Goal: Task Accomplishment & Management: Use online tool/utility

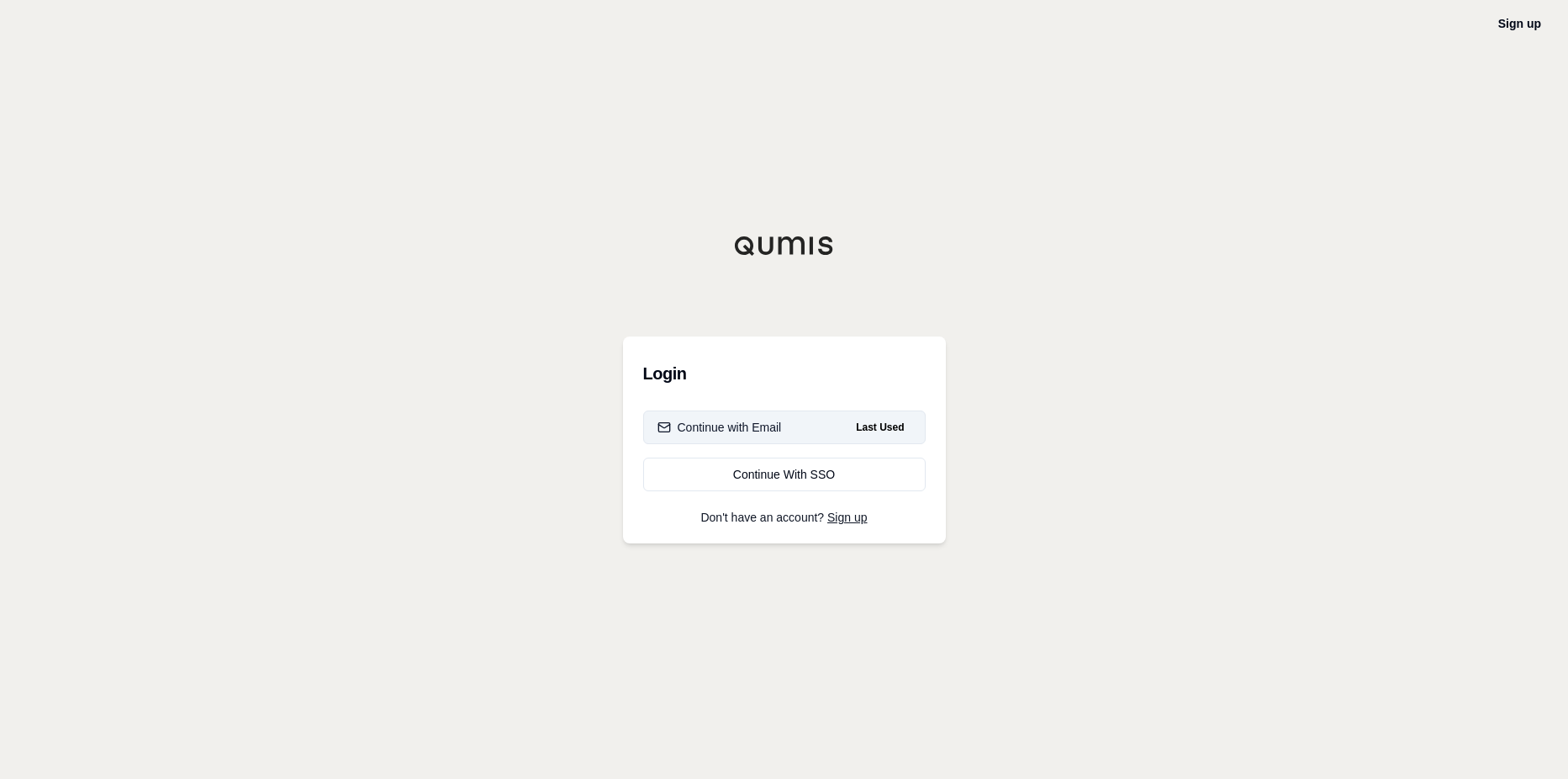
click at [704, 429] on div "Continue with Email" at bounding box center [719, 427] width 124 height 17
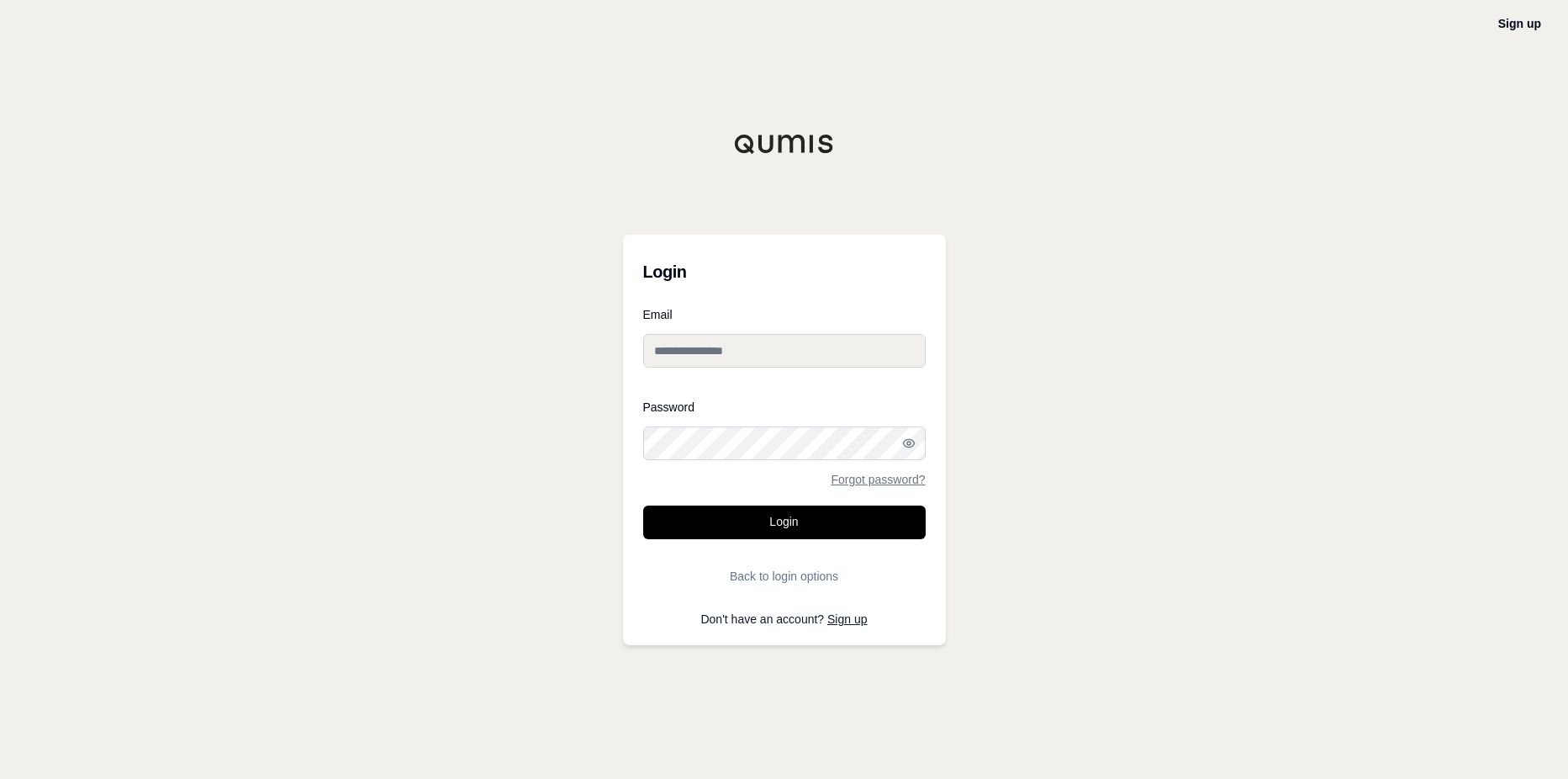
click at [698, 352] on input "Email" at bounding box center [784, 350] width 283 height 33
type input "**********"
click at [691, 481] on div "Forgot password?" at bounding box center [784, 480] width 283 height 12
click at [759, 521] on button "Login" at bounding box center [784, 523] width 283 height 33
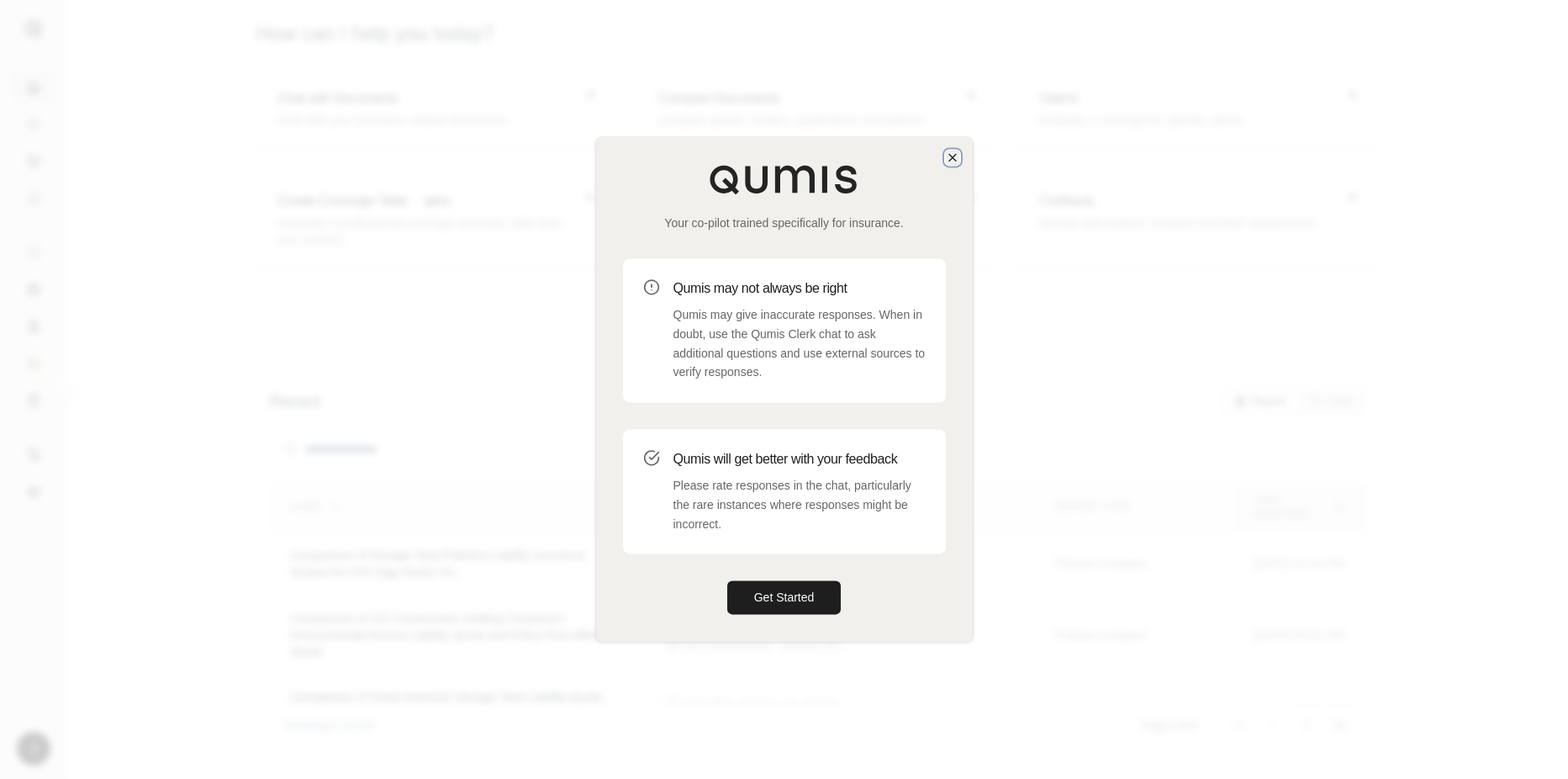
click at [957, 155] on icon "button" at bounding box center [953, 158] width 14 height 14
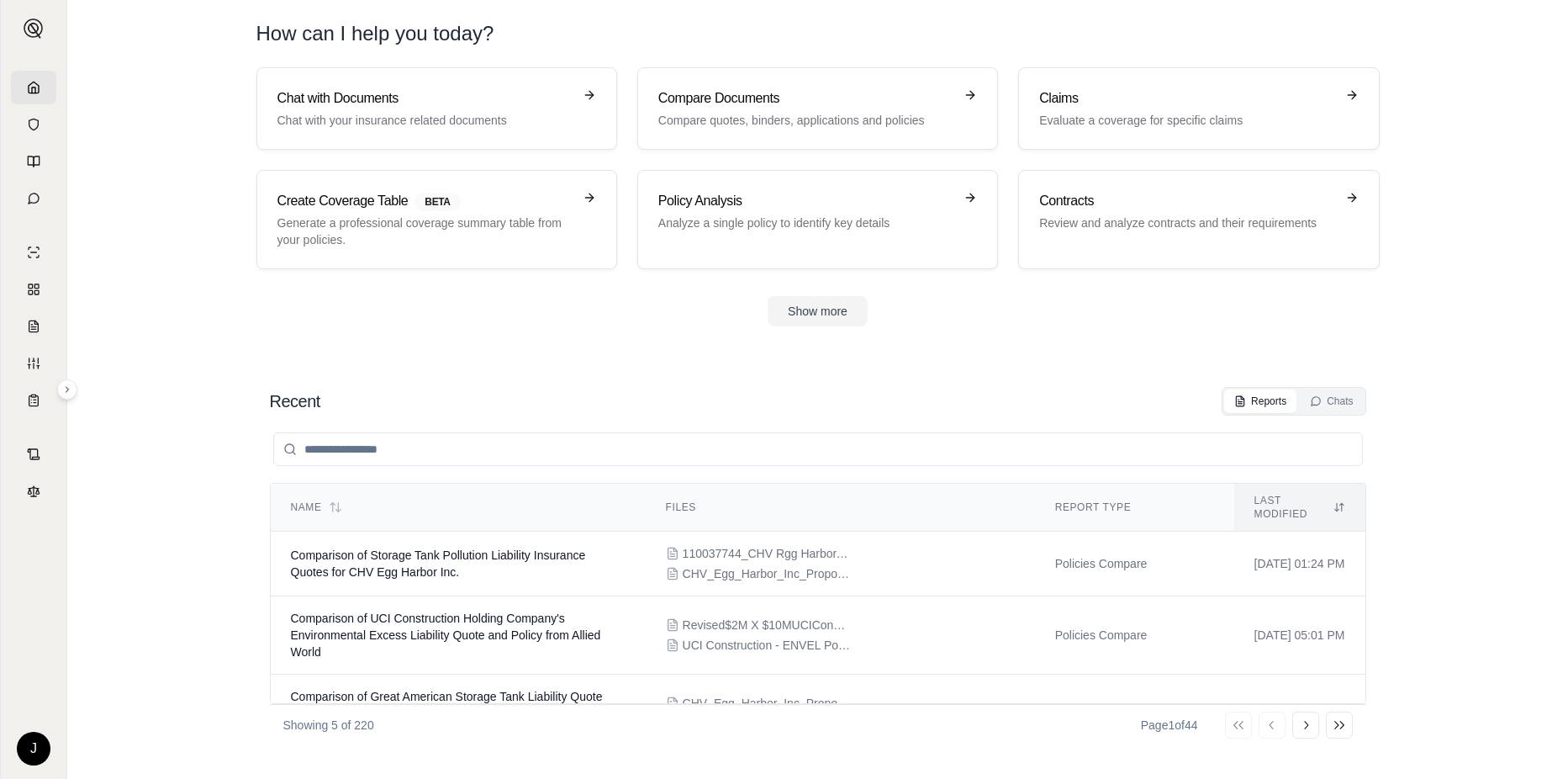
click at [163, 303] on section "Chat with Documents Chat with your insurance related documents Compare Document…" at bounding box center [818, 210] width 1488 height 286
click at [438, 356] on section "Recent Reports Chats Name Files Report Type Last modified Comparison of Storage…" at bounding box center [818, 566] width 1488 height 426
click at [182, 390] on section "Recent Reports Chats Name Files Report Type Last modified Comparison of Storage…" at bounding box center [818, 566] width 1488 height 426
drag, startPoint x: 482, startPoint y: 369, endPoint x: 477, endPoint y: 392, distance: 23.5
click at [482, 369] on section "Recent Reports Chats Name Files Report Type Last modified Comparison of Storage…" at bounding box center [818, 566] width 1488 height 426
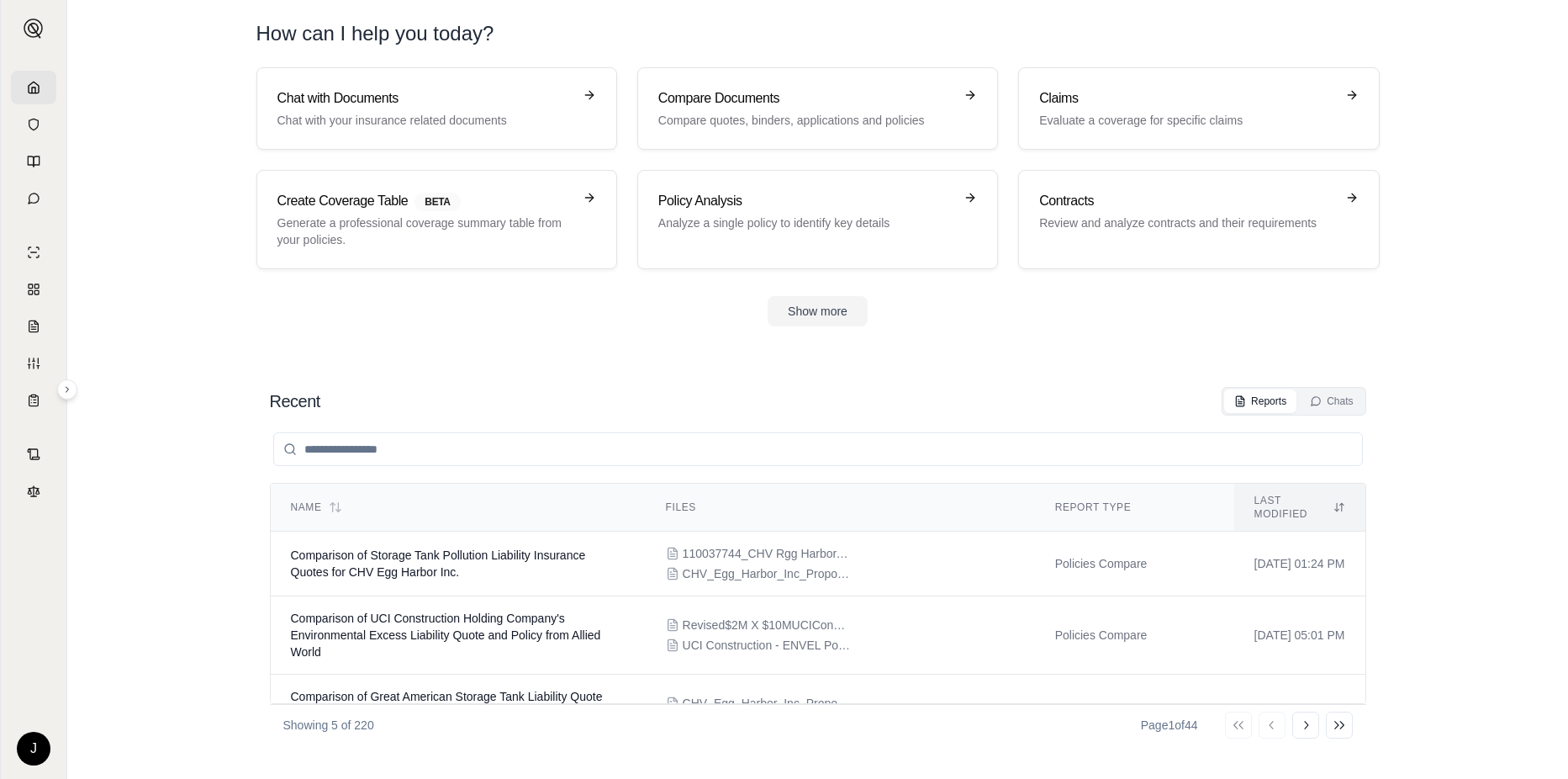
click at [229, 343] on section "Chat with Documents Chat with your insurance related documents Compare Document…" at bounding box center [818, 210] width 1488 height 286
click at [542, 375] on div "Recent Reports Chats Name Files Report Type Last modified Comparison of Storage…" at bounding box center [818, 567] width 1124 height 386
click at [678, 224] on p "Analyze a single policy to identify key details" at bounding box center [806, 222] width 295 height 17
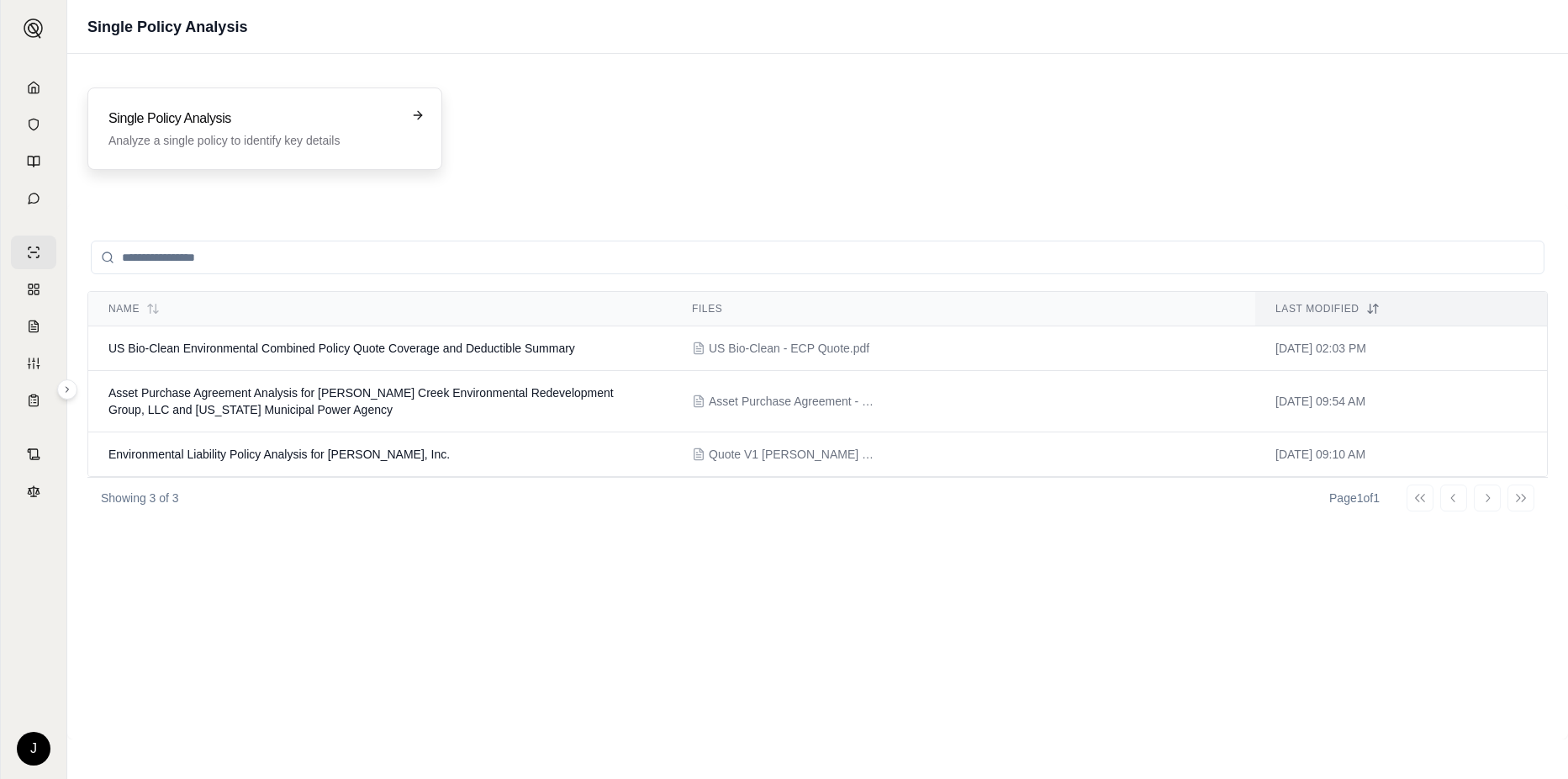
click at [209, 141] on p "Analyze a single policy to identify key details" at bounding box center [253, 140] width 290 height 17
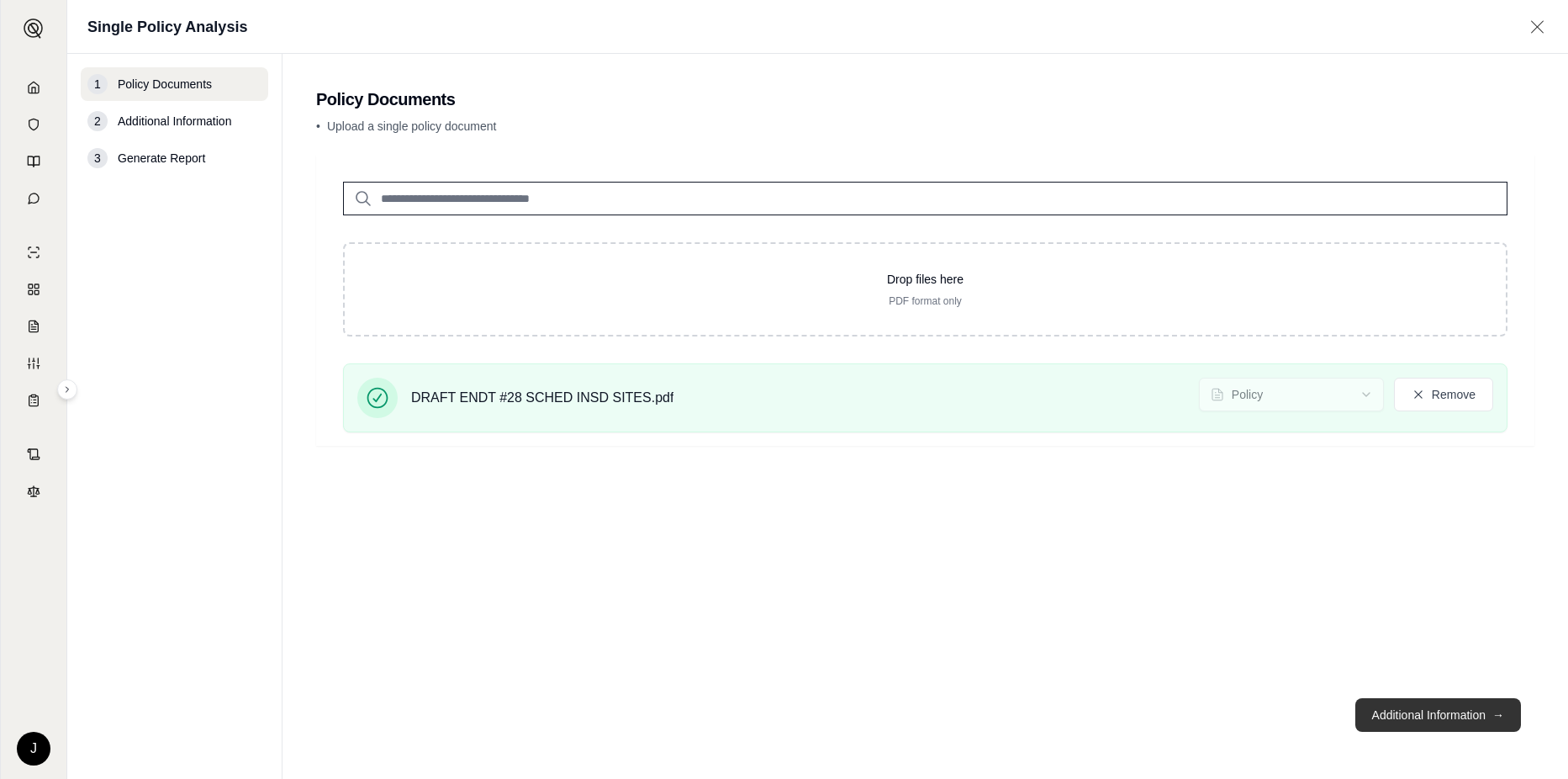
click at [1403, 718] on button "Additional Information →" at bounding box center [1438, 715] width 165 height 33
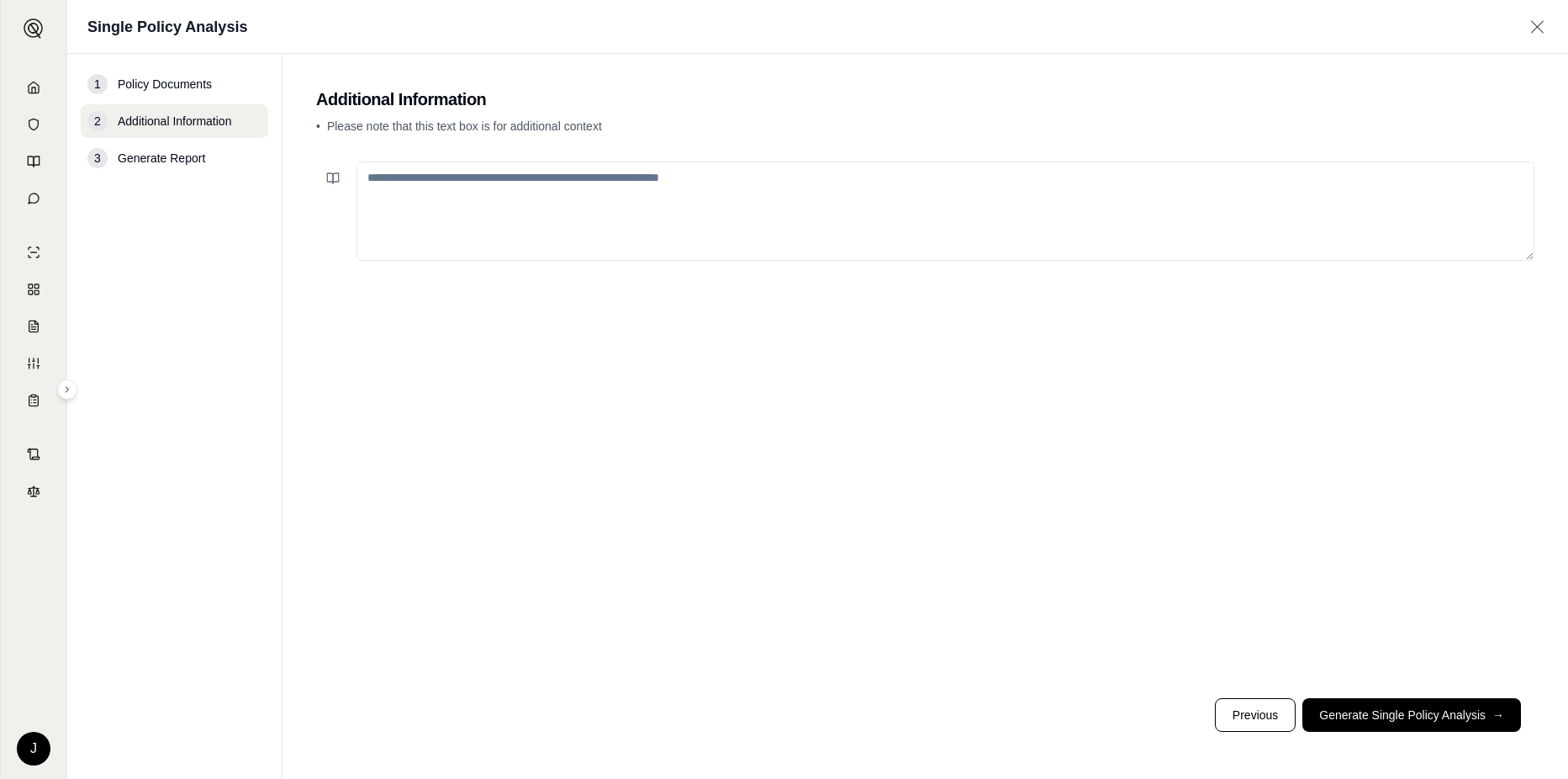
click at [395, 180] on textarea at bounding box center [945, 210] width 1178 height 99
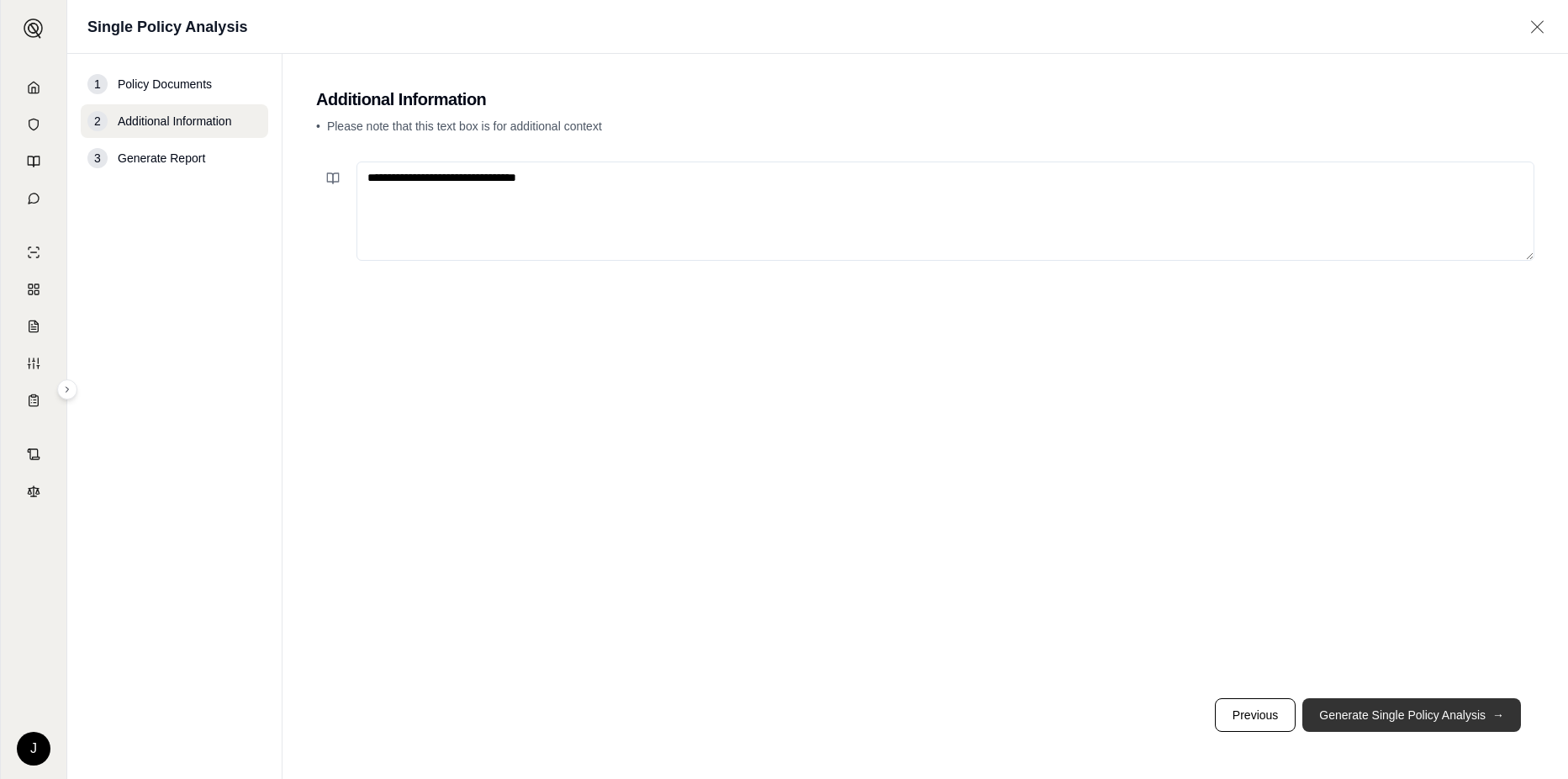
type textarea "**********"
click at [1369, 710] on button "Generate Single Policy Analysis →" at bounding box center [1412, 715] width 219 height 33
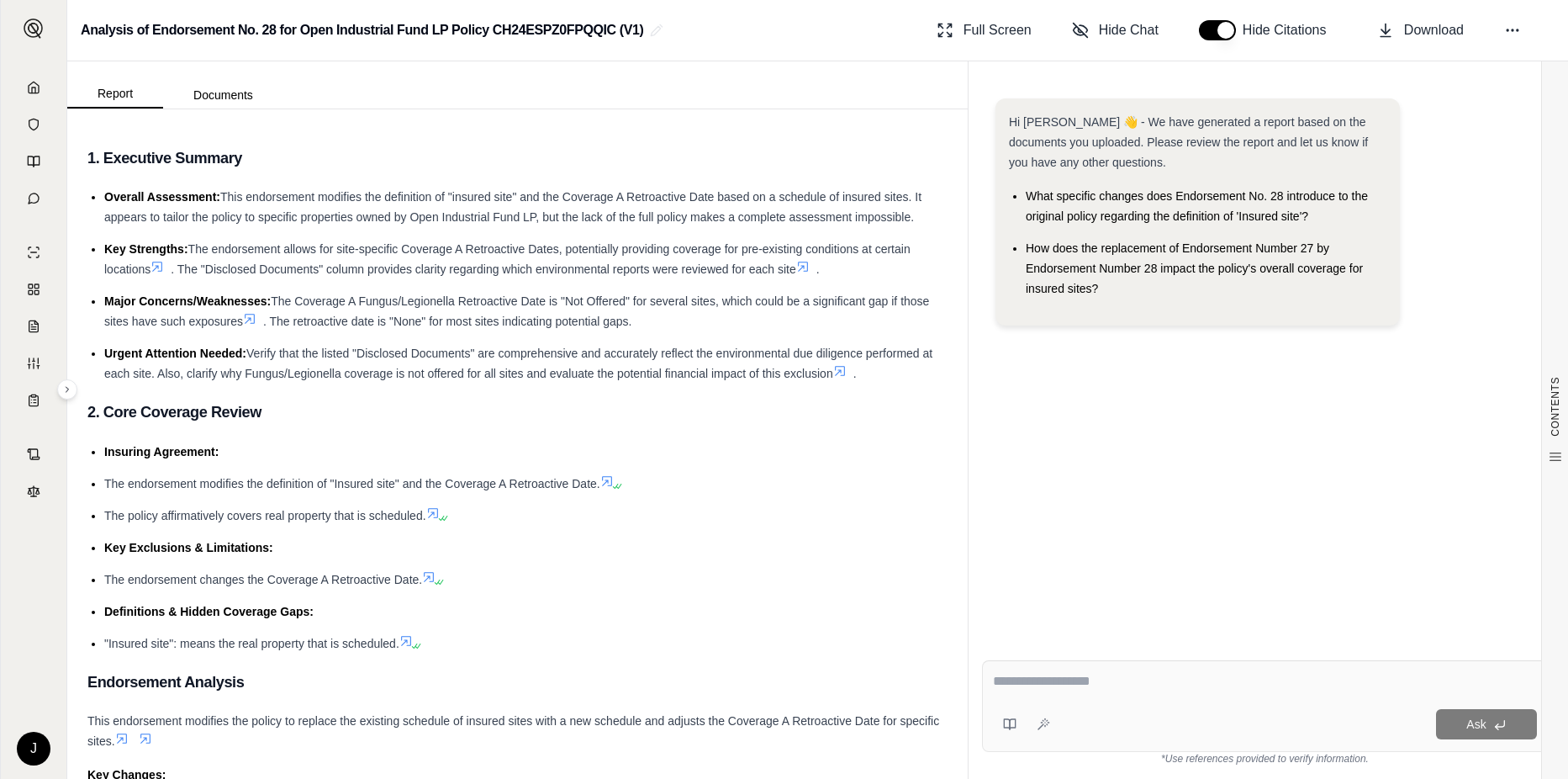
click at [708, 545] on li "Key Exclusions & Limitations:" at bounding box center [526, 547] width 843 height 21
drag, startPoint x: 617, startPoint y: 535, endPoint x: 824, endPoint y: 361, distance: 270.4
click at [677, 485] on ul "Insuring Agreement: The endorsement modifies the definition of "Insured site" a…" at bounding box center [516, 547] width 860 height 212
